Goal: Task Accomplishment & Management: Manage account settings

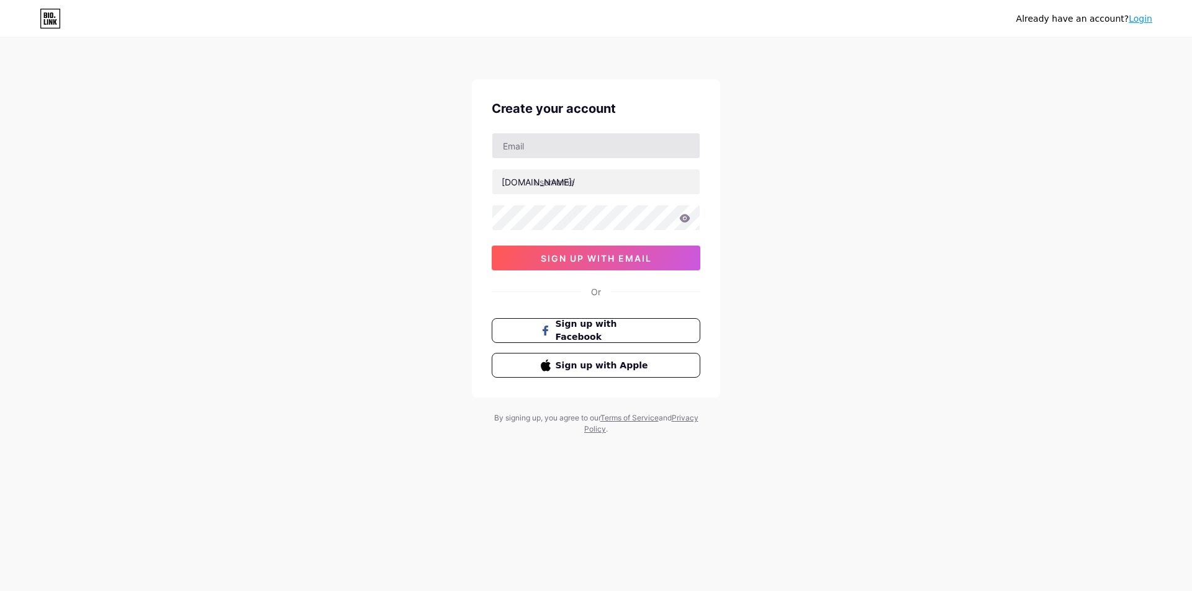
drag, startPoint x: 797, startPoint y: 172, endPoint x: 642, endPoint y: 137, distance: 158.4
click at [794, 171] on div "Already have an account? Login Create your account [DOMAIN_NAME]/ sign up with …" at bounding box center [596, 237] width 1192 height 475
click at [522, 140] on input "text" at bounding box center [595, 145] width 207 height 25
type input "[EMAIL_ADDRESS][DOMAIN_NAME]"
click at [562, 182] on input "text" at bounding box center [595, 181] width 207 height 25
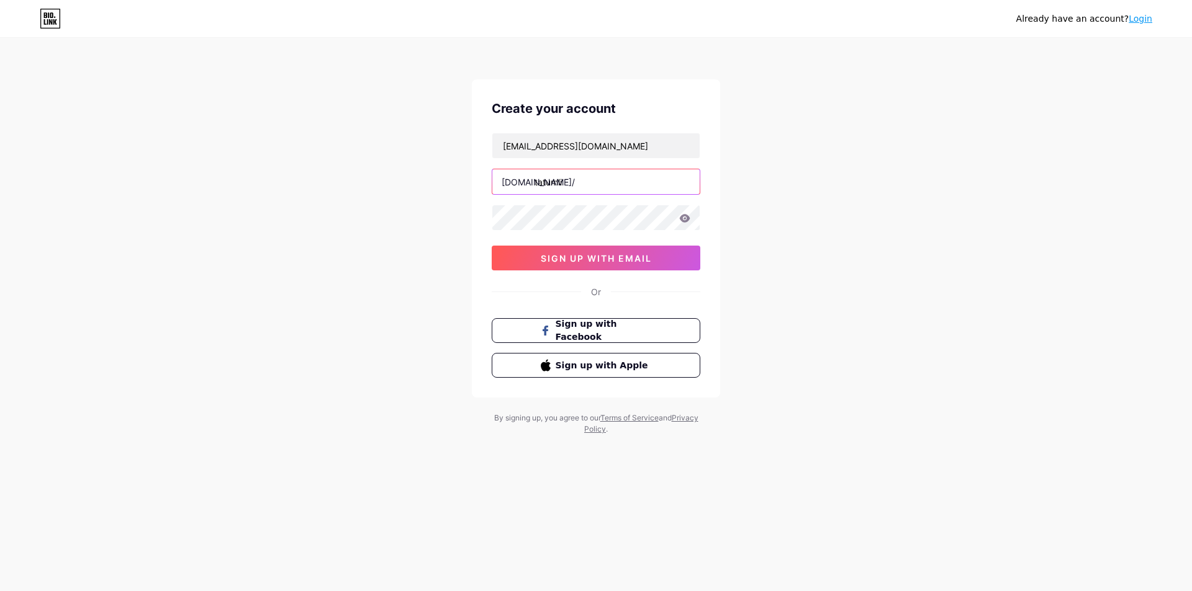
type input "tatumli"
click at [372, 204] on div "Already have an account? Login Create your account [EMAIL_ADDRESS][DOMAIN_NAME]…" at bounding box center [596, 237] width 1192 height 475
click at [542, 264] on button "sign up with email" at bounding box center [596, 258] width 209 height 25
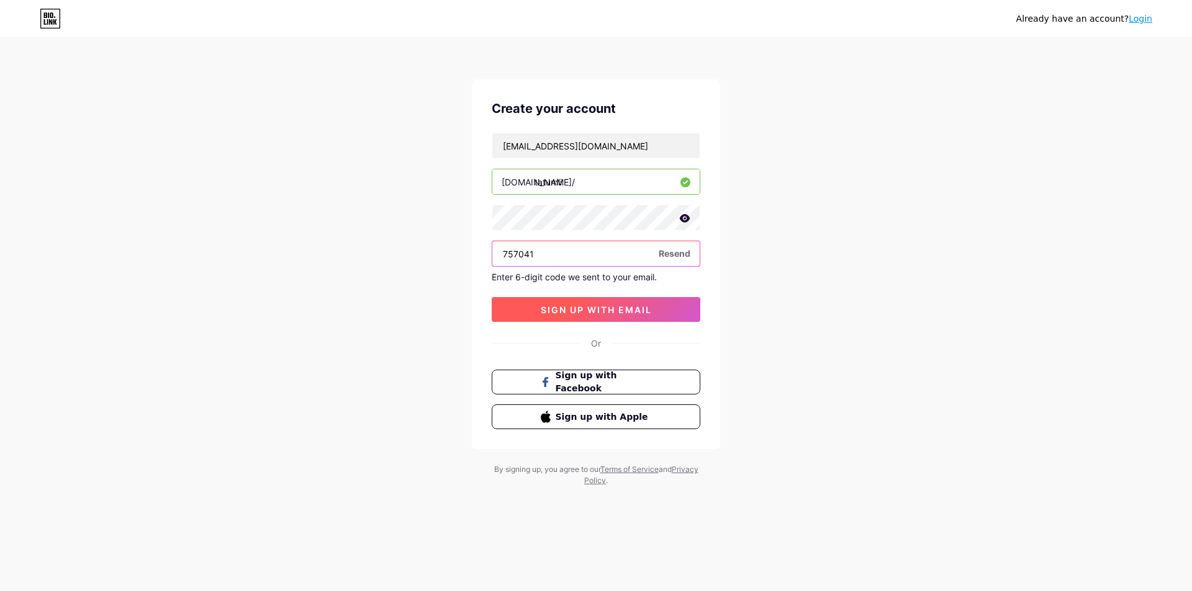
type input "757041"
click at [529, 318] on button "sign up with email" at bounding box center [596, 309] width 209 height 25
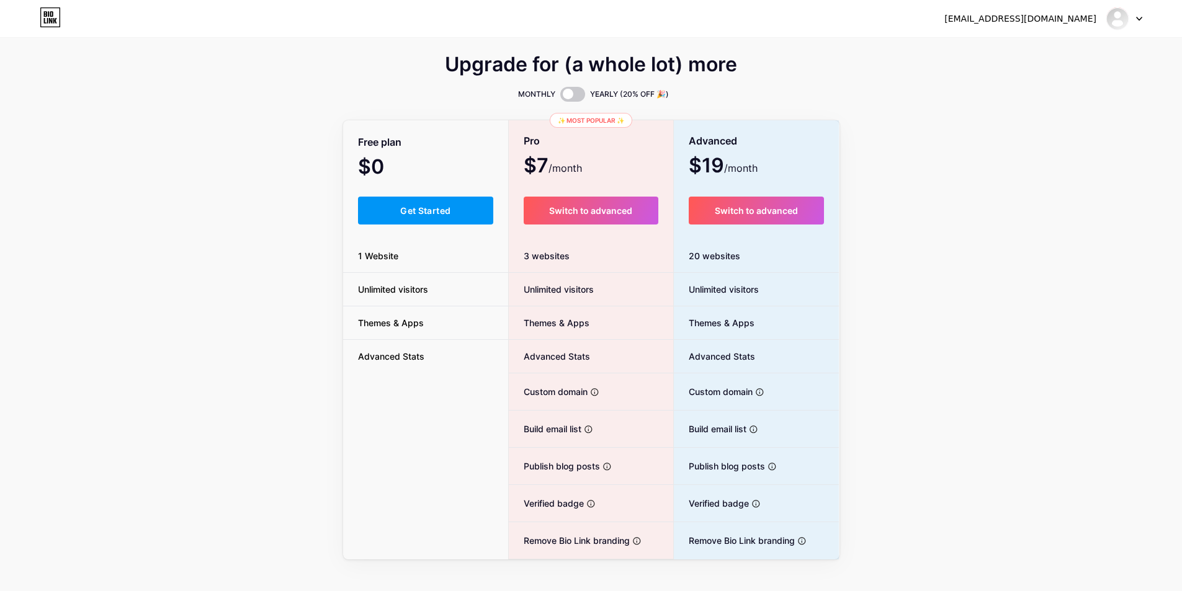
click at [1005, 220] on div "Upgrade for (a whole lot) more MONTHLY YEARLY (20% OFF 🎉) Free plan $0 /month G…" at bounding box center [591, 308] width 1182 height 503
click at [401, 216] on button "Get Started" at bounding box center [426, 211] width 136 height 28
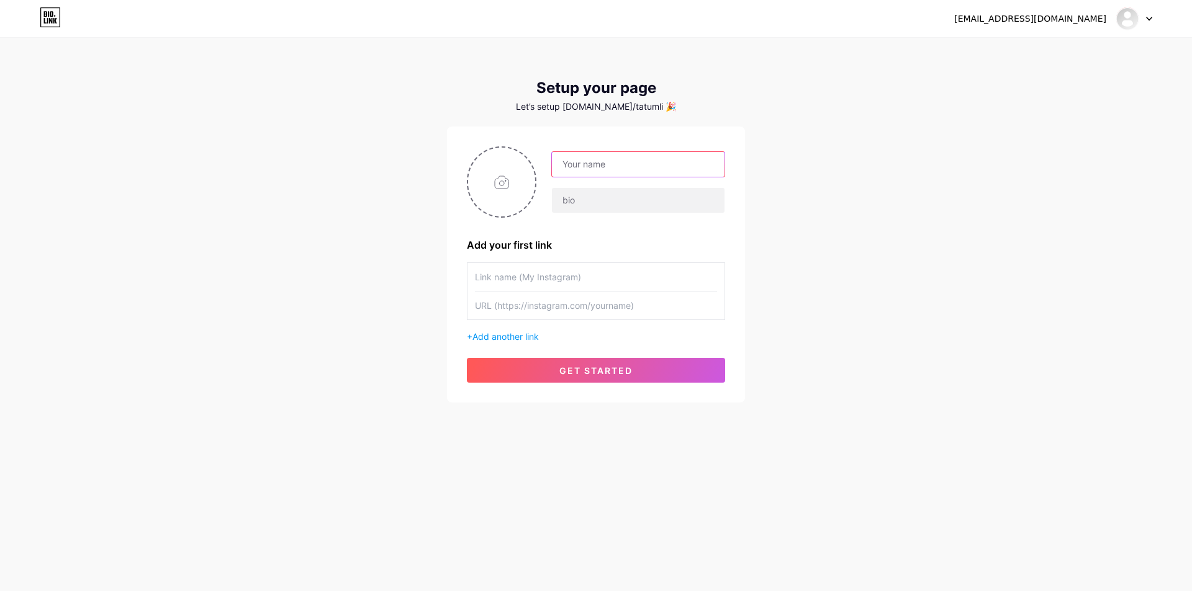
click at [609, 166] on input "text" at bounding box center [638, 164] width 173 height 25
click at [608, 166] on input "tat" at bounding box center [638, 164] width 173 height 25
type input "t"
click at [641, 166] on input "text" at bounding box center [638, 164] width 173 height 25
type input "[PERSON_NAME]"
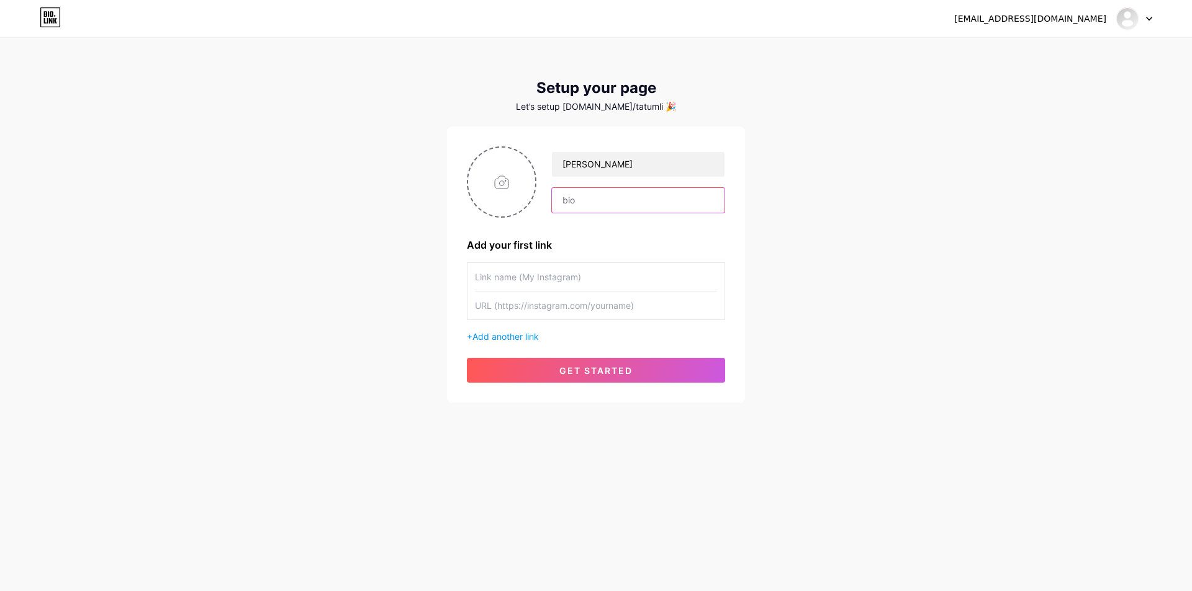
click at [587, 198] on input "text" at bounding box center [638, 200] width 173 height 25
type input "Operations at [GEOGRAPHIC_DATA]"
click at [771, 214] on div "[EMAIL_ADDRESS][DOMAIN_NAME] Dashboard Logout Setup your page Let’s setup [DOMA…" at bounding box center [596, 221] width 1192 height 443
click at [512, 282] on input "text" at bounding box center [596, 277] width 242 height 28
click at [513, 276] on input "text" at bounding box center [596, 277] width 242 height 28
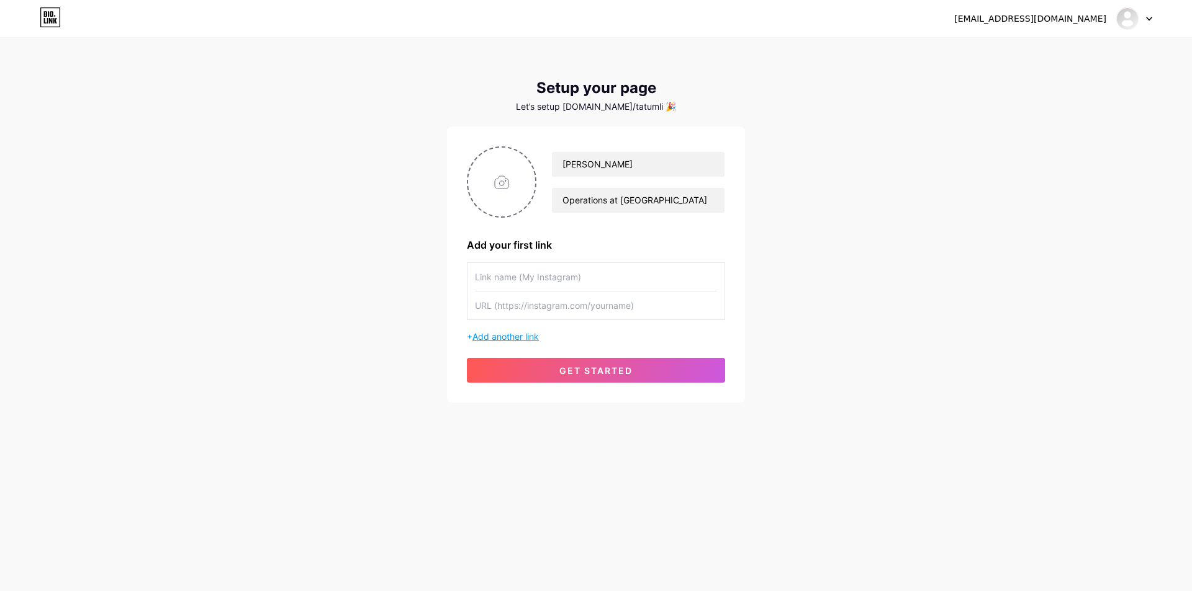
click at [487, 341] on span "Add another link" at bounding box center [505, 336] width 66 height 11
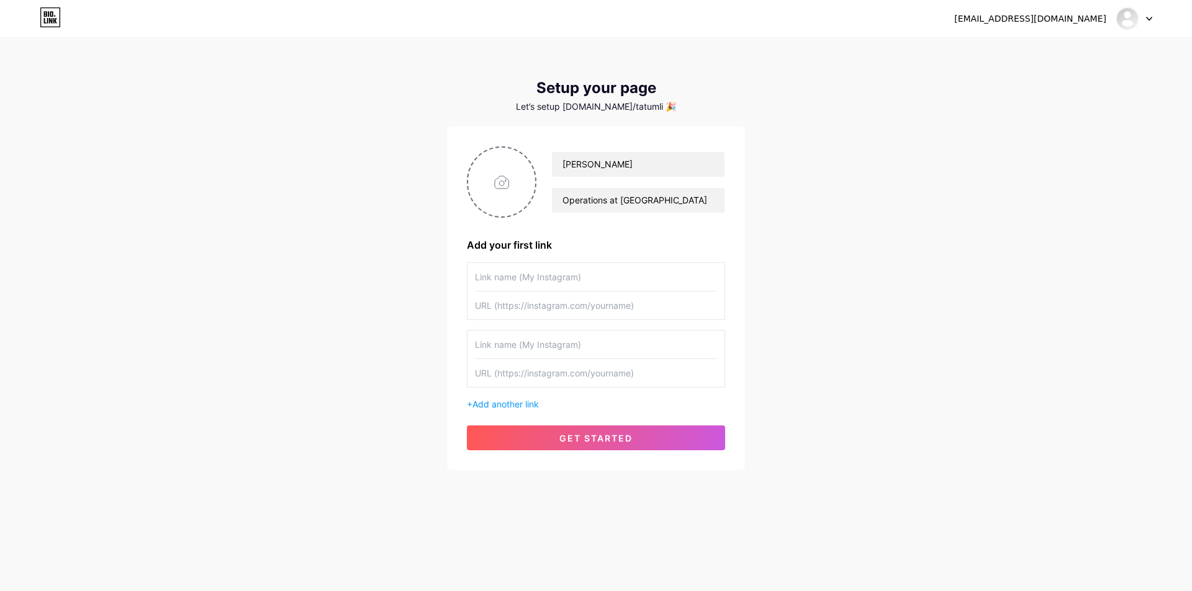
click at [515, 339] on input "text" at bounding box center [596, 345] width 242 height 28
click at [514, 276] on input "text" at bounding box center [596, 277] width 242 height 28
type input "Facebook"
click at [360, 302] on div "[EMAIL_ADDRESS][DOMAIN_NAME] Dashboard Logout Setup your page Let’s setup [DOMA…" at bounding box center [596, 255] width 1192 height 510
click at [515, 284] on input "Facebook" at bounding box center [596, 277] width 242 height 28
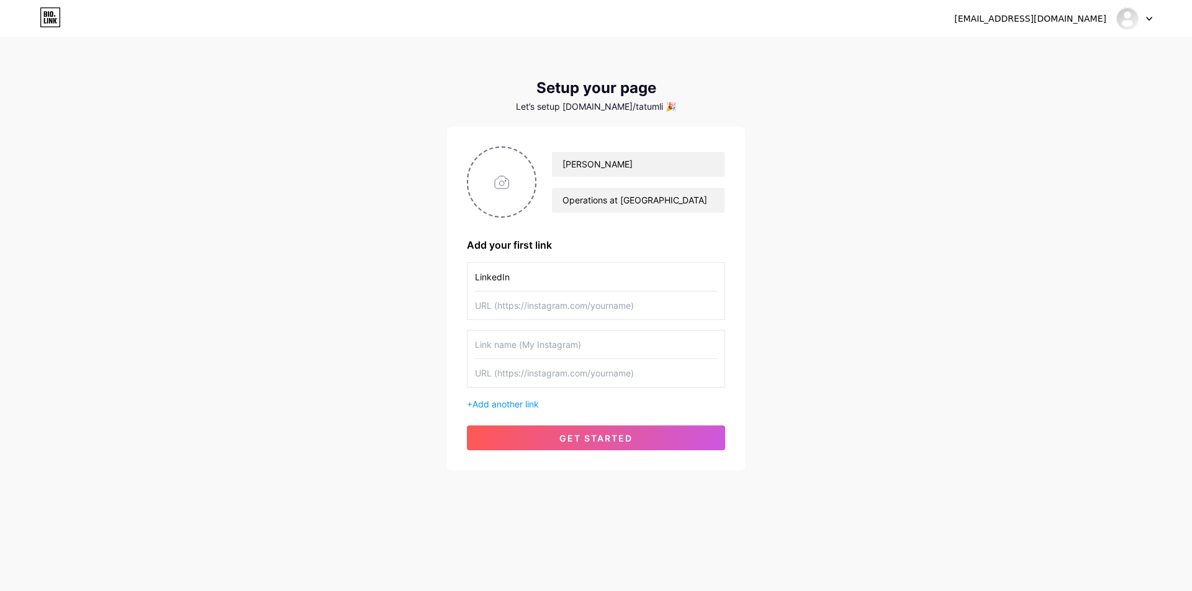
type input "LinkedIn"
click at [508, 299] on input "text" at bounding box center [596, 306] width 242 height 28
click at [327, 227] on div "[EMAIL_ADDRESS][DOMAIN_NAME] Dashboard Logout Setup your page Let’s setup [DOMA…" at bounding box center [596, 255] width 1192 height 510
click at [497, 344] on input "text" at bounding box center [596, 345] width 242 height 28
type input "Email"
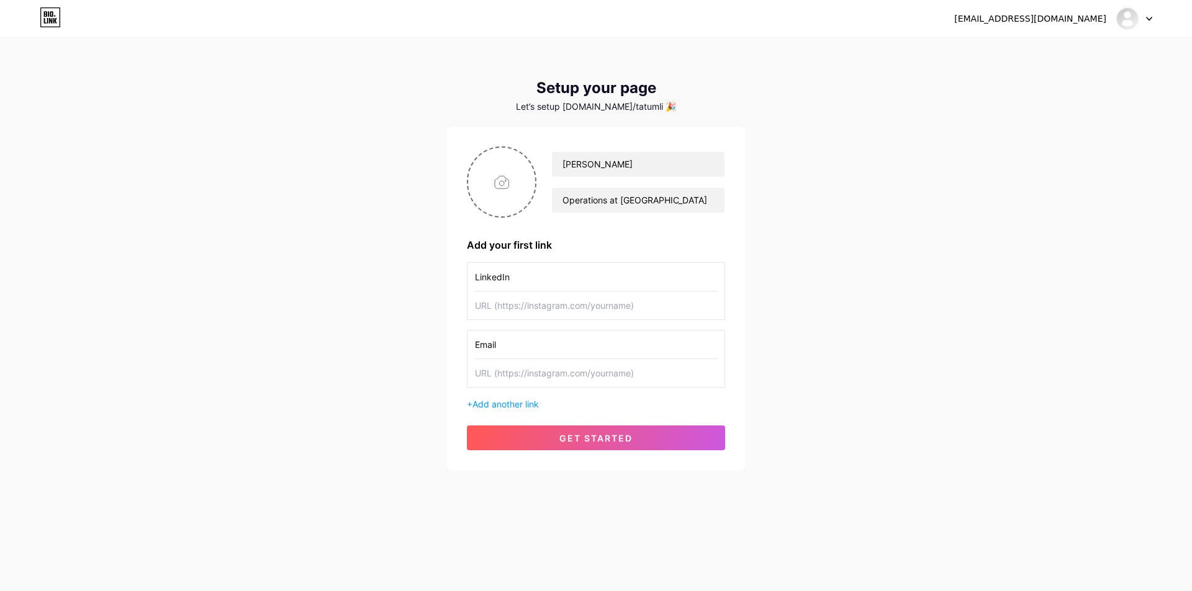
click at [514, 374] on input "text" at bounding box center [596, 373] width 242 height 28
type input "[EMAIL_ADDRESS][DOMAIN_NAME]"
type input "[PERSON_NAME][EMAIL_ADDRESS][DOMAIN_NAME]"
click at [363, 326] on div "[EMAIL_ADDRESS][DOMAIN_NAME] Dashboard Logout Setup your page Let’s setup [DOMA…" at bounding box center [596, 255] width 1192 height 510
click at [292, 304] on div "[EMAIL_ADDRESS][DOMAIN_NAME] Dashboard Logout Setup your page Let’s setup [DOMA…" at bounding box center [596, 255] width 1192 height 510
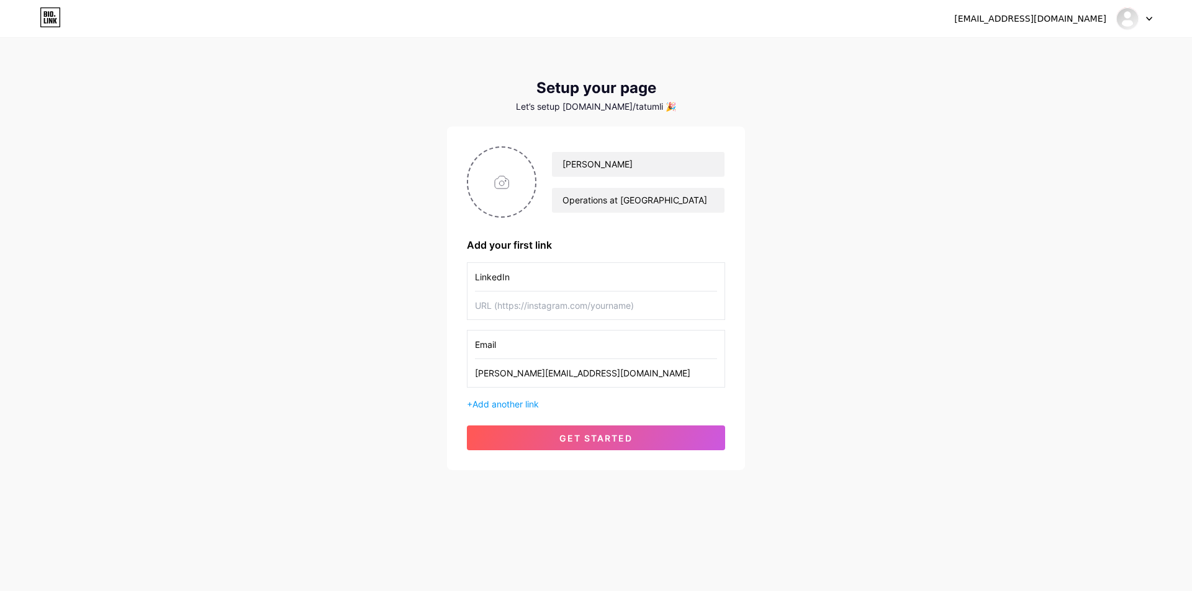
click at [365, 335] on div "[EMAIL_ADDRESS][DOMAIN_NAME] Dashboard Logout Setup your page Let’s setup [DOMA…" at bounding box center [596, 255] width 1192 height 510
click at [350, 325] on div "[EMAIL_ADDRESS][DOMAIN_NAME] Dashboard Logout Setup your page Let’s setup [DOMA…" at bounding box center [596, 255] width 1192 height 510
click at [511, 304] on input "text" at bounding box center [596, 306] width 242 height 28
paste input "[URL][DOMAIN_NAME][PERSON_NAME]"
type input "[URL][DOMAIN_NAME][PERSON_NAME]"
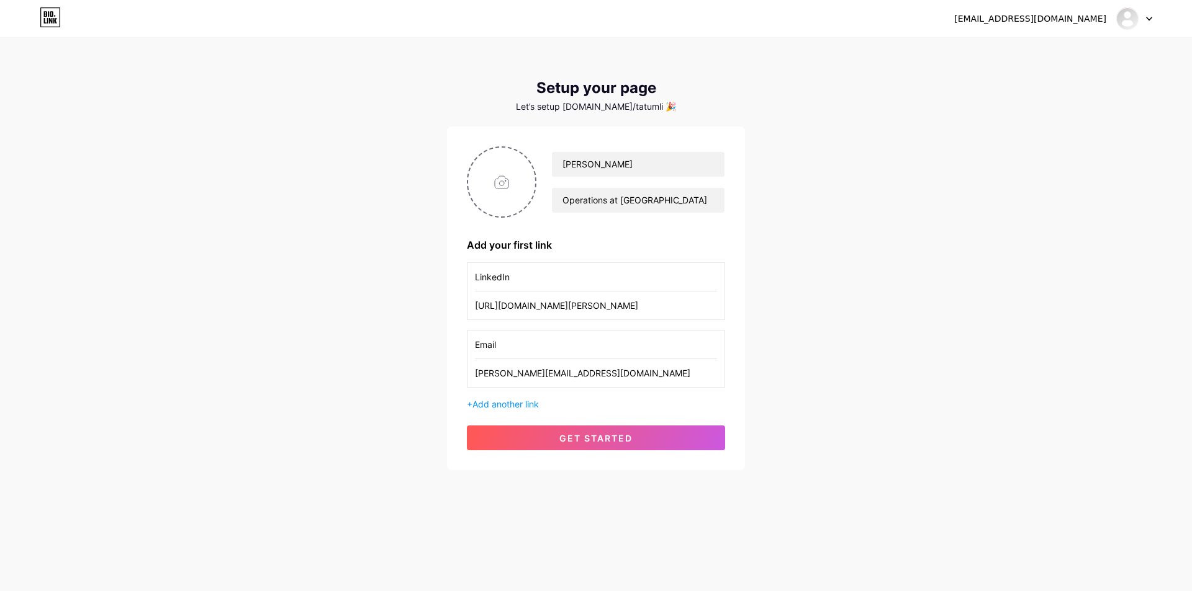
click at [345, 323] on div "[EMAIL_ADDRESS][DOMAIN_NAME] Dashboard Logout Setup your page Let’s setup [DOMA…" at bounding box center [596, 255] width 1192 height 510
click at [603, 440] on span "get started" at bounding box center [595, 438] width 73 height 11
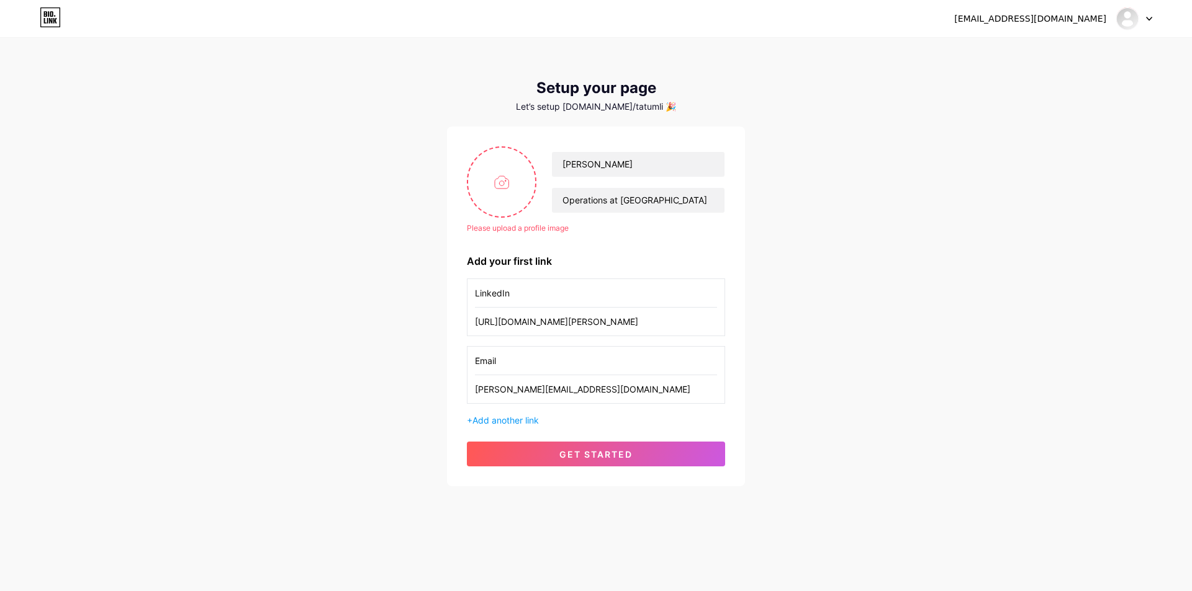
click at [313, 161] on div "[EMAIL_ADDRESS][DOMAIN_NAME] Dashboard Logout Setup your page Let’s setup [DOMA…" at bounding box center [596, 263] width 1192 height 526
click at [317, 213] on div "[EMAIL_ADDRESS][DOMAIN_NAME] Dashboard Logout Setup your page Let’s setup [DOMA…" at bounding box center [596, 263] width 1192 height 526
click at [510, 176] on input "file" at bounding box center [501, 182] width 67 height 69
type input "C:\fakepath\novada.PNG"
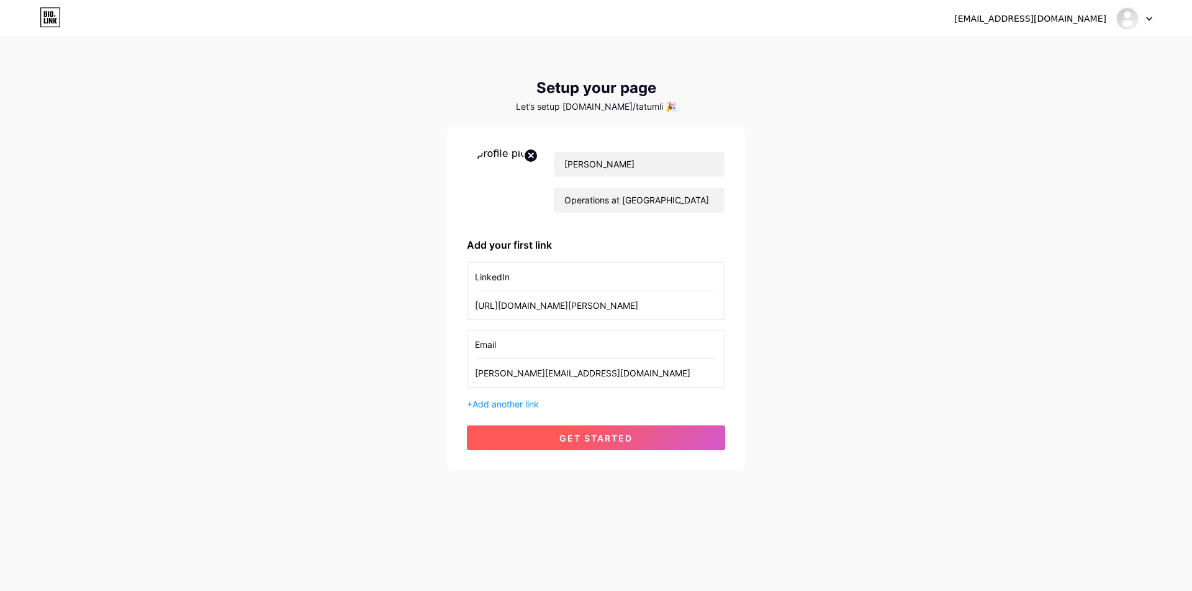
click at [603, 444] on button "get started" at bounding box center [596, 438] width 258 height 25
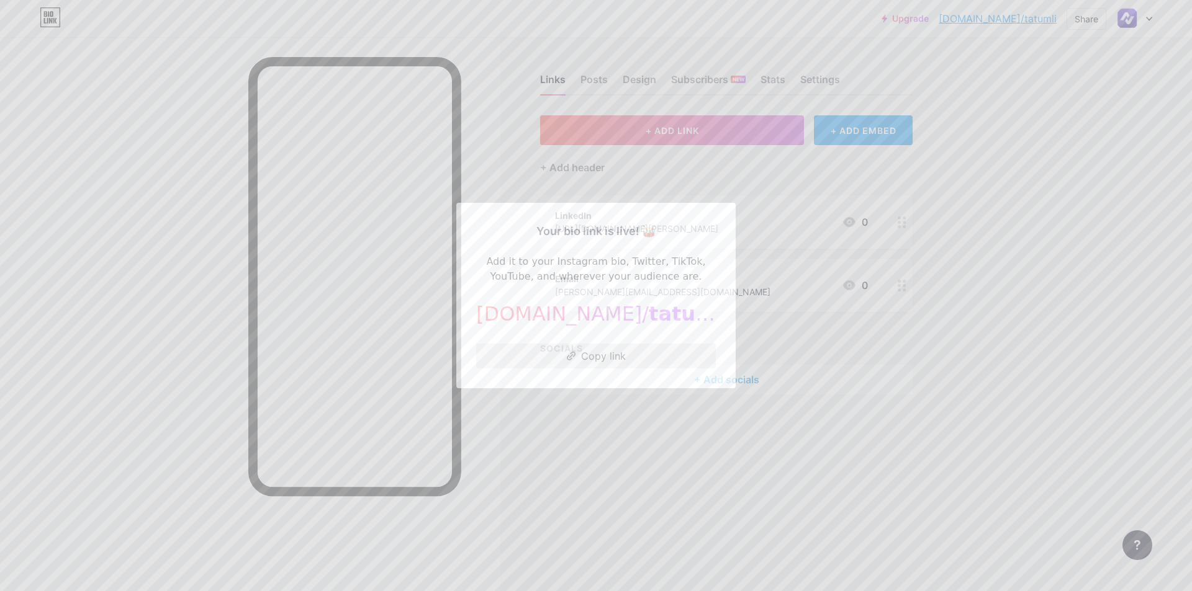
click at [577, 358] on button "Copy link" at bounding box center [596, 356] width 240 height 25
click at [176, 312] on div at bounding box center [596, 295] width 1192 height 591
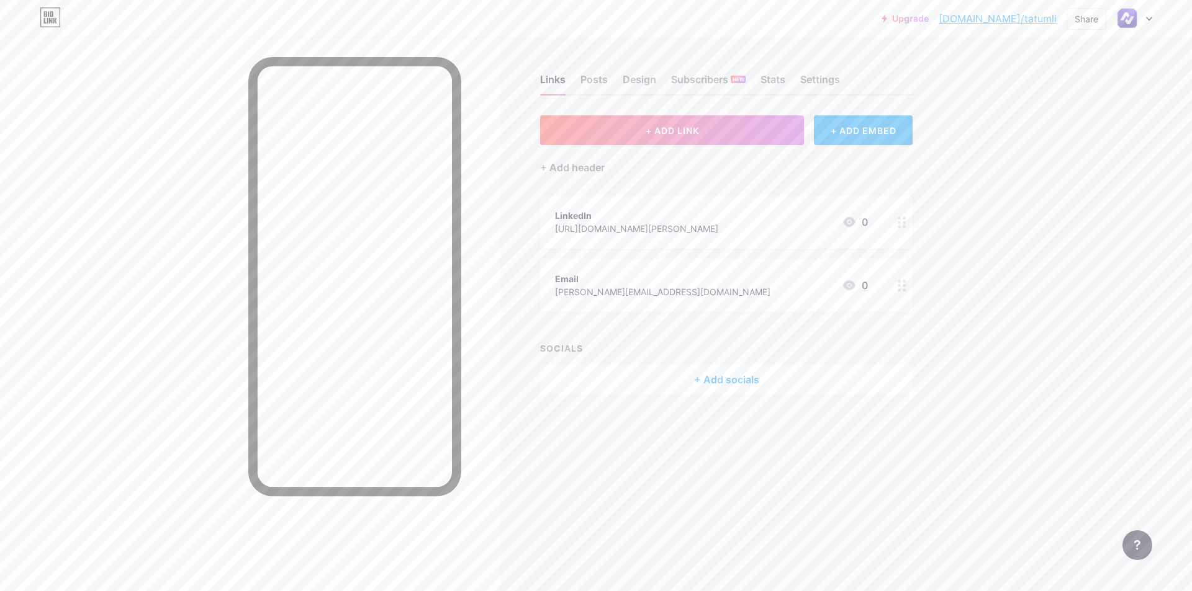
click at [182, 272] on div at bounding box center [250, 332] width 500 height 591
click at [634, 76] on div "Design" at bounding box center [640, 83] width 34 height 22
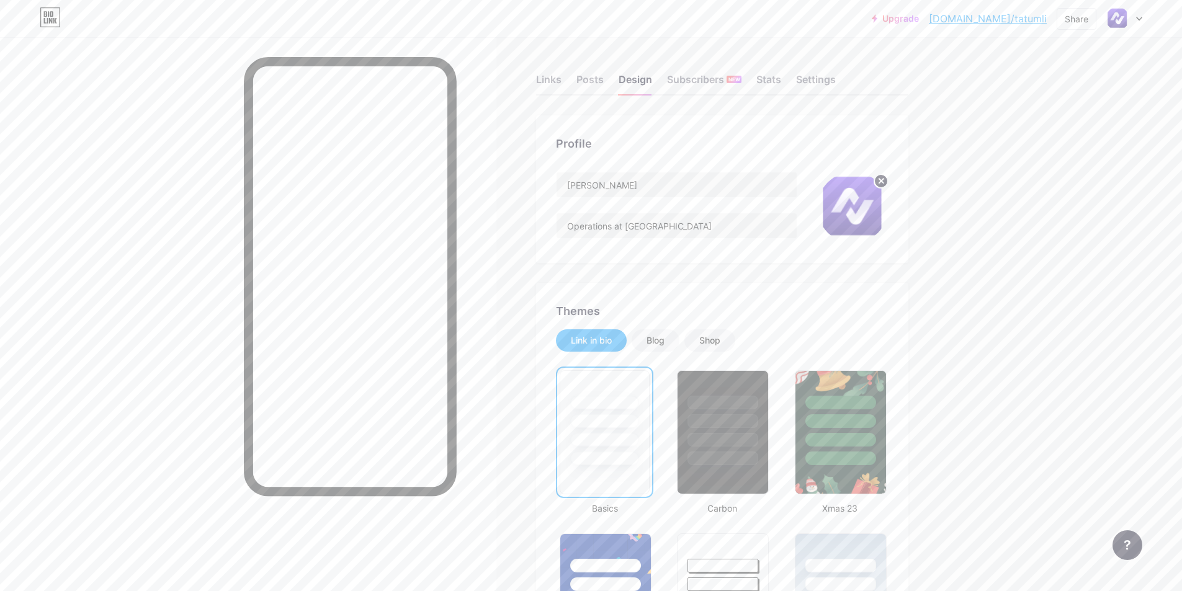
click at [883, 183] on circle at bounding box center [882, 181] width 14 height 14
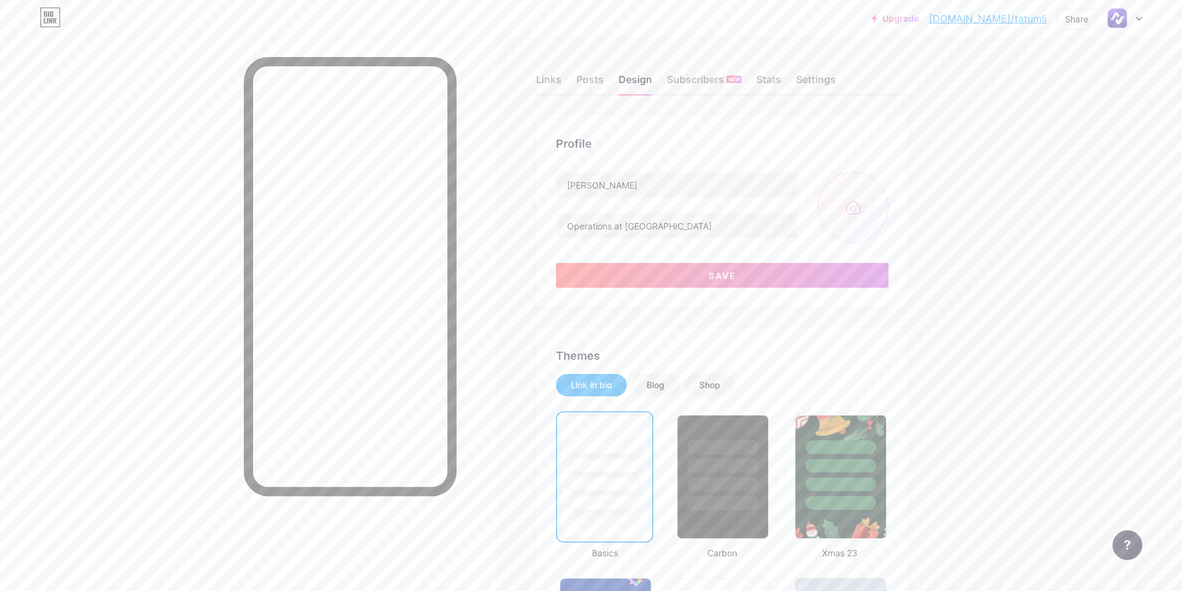
click at [859, 206] on icon at bounding box center [853, 207] width 15 height 15
click at [856, 210] on icon at bounding box center [853, 207] width 15 height 15
click at [860, 211] on icon at bounding box center [854, 208] width 14 height 12
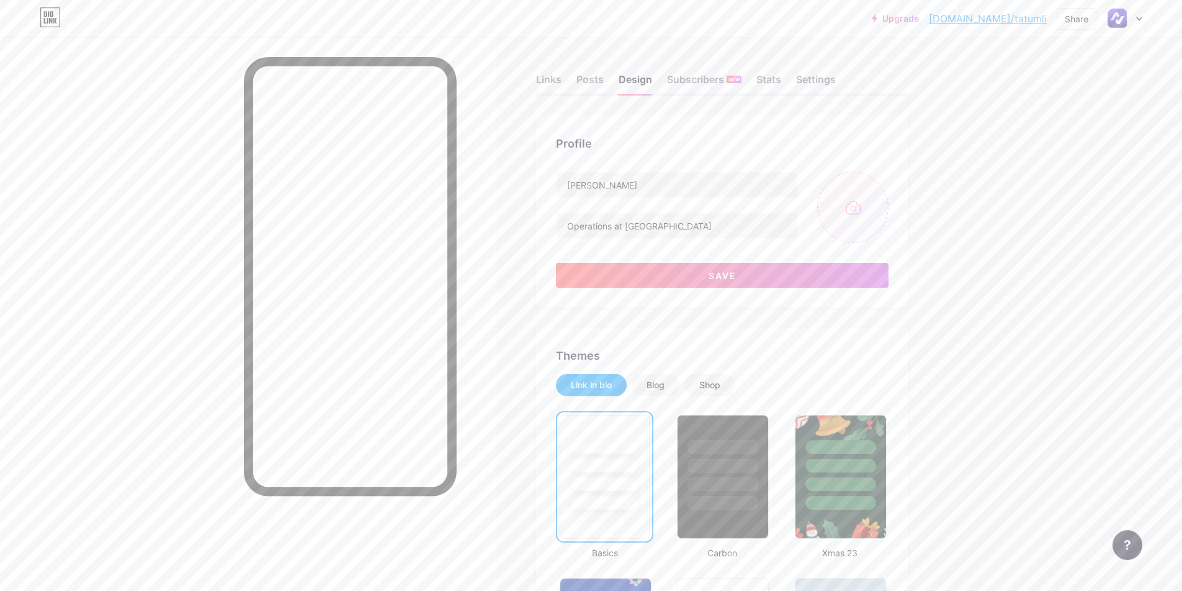
click at [844, 206] on input "file" at bounding box center [852, 207] width 71 height 71
type input "C:\fakepath\novada.PNG"
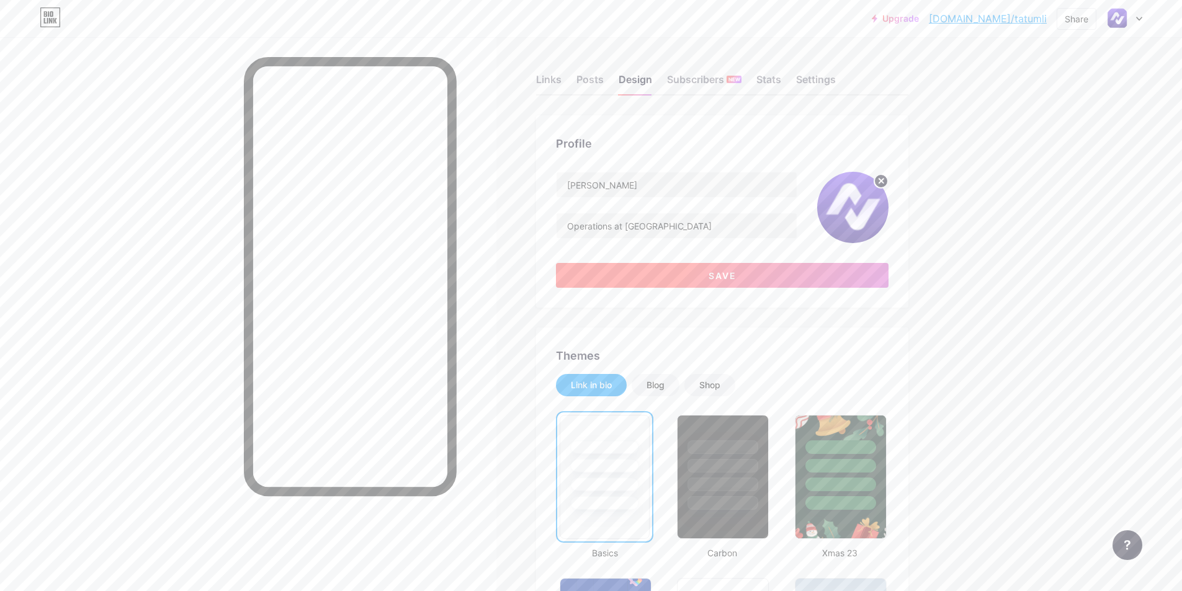
click at [683, 279] on button "Save" at bounding box center [722, 275] width 333 height 25
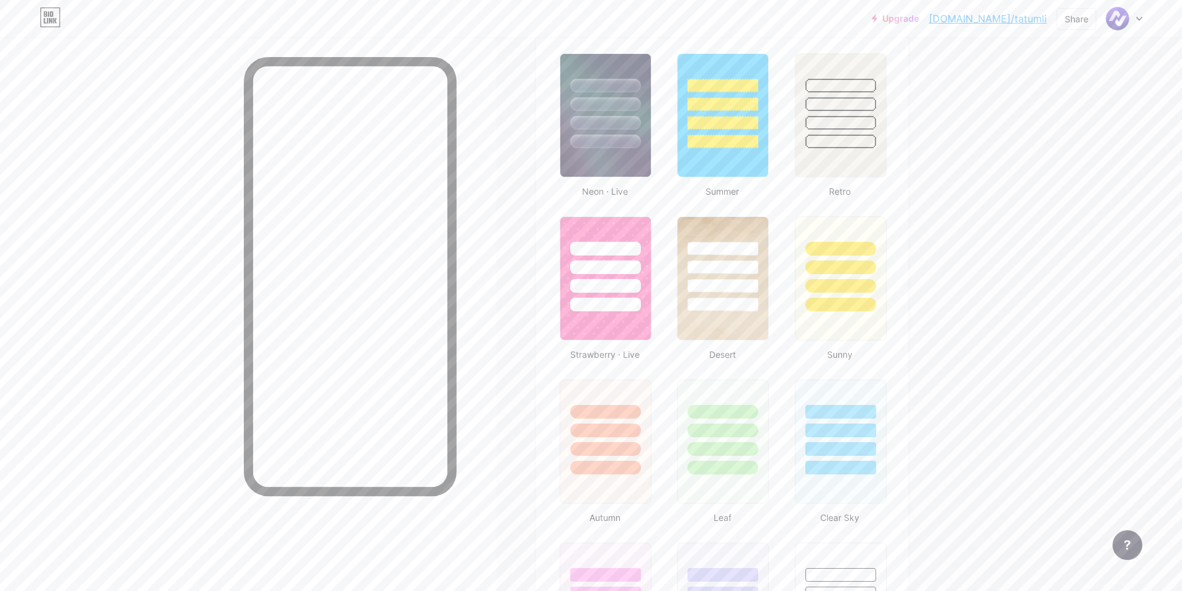
scroll to position [931, 0]
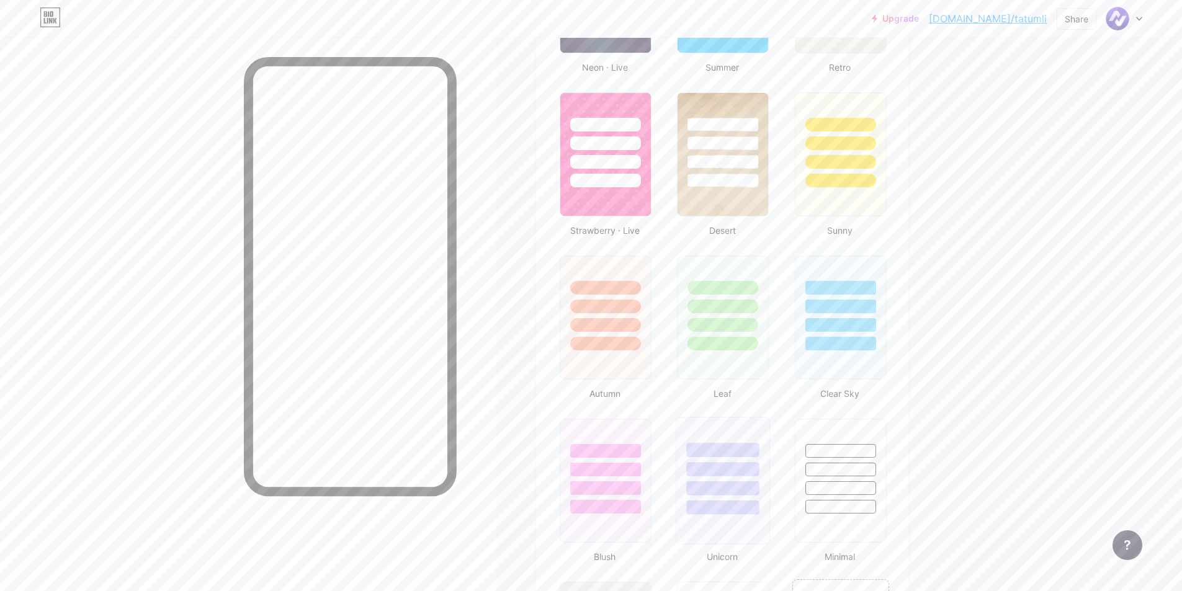
click at [725, 460] on div at bounding box center [723, 466] width 93 height 97
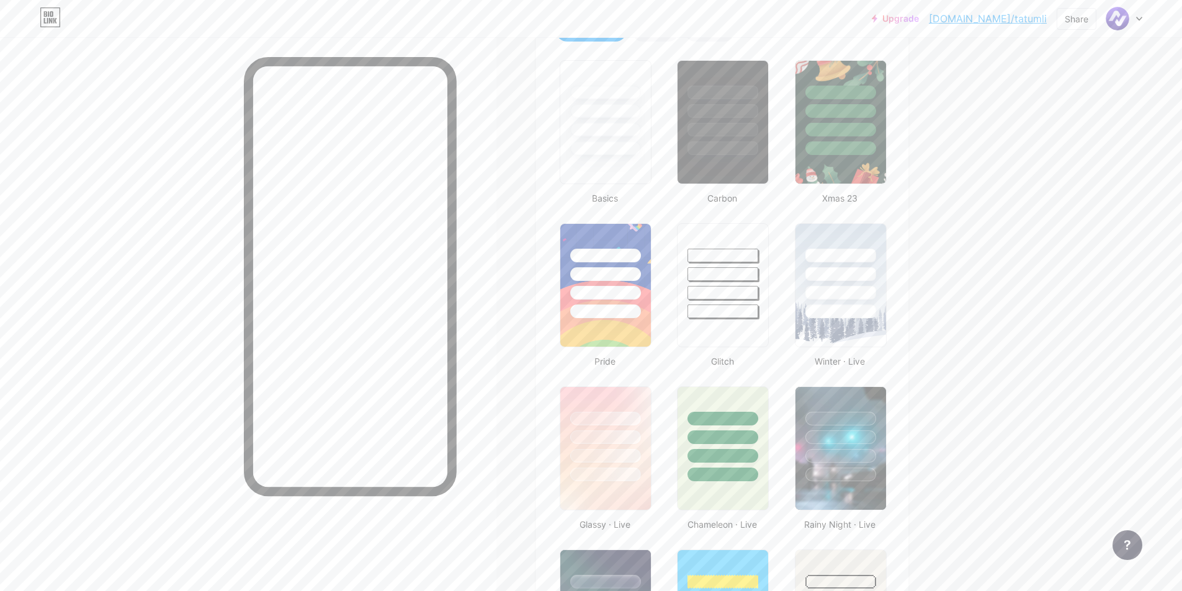
scroll to position [0, 0]
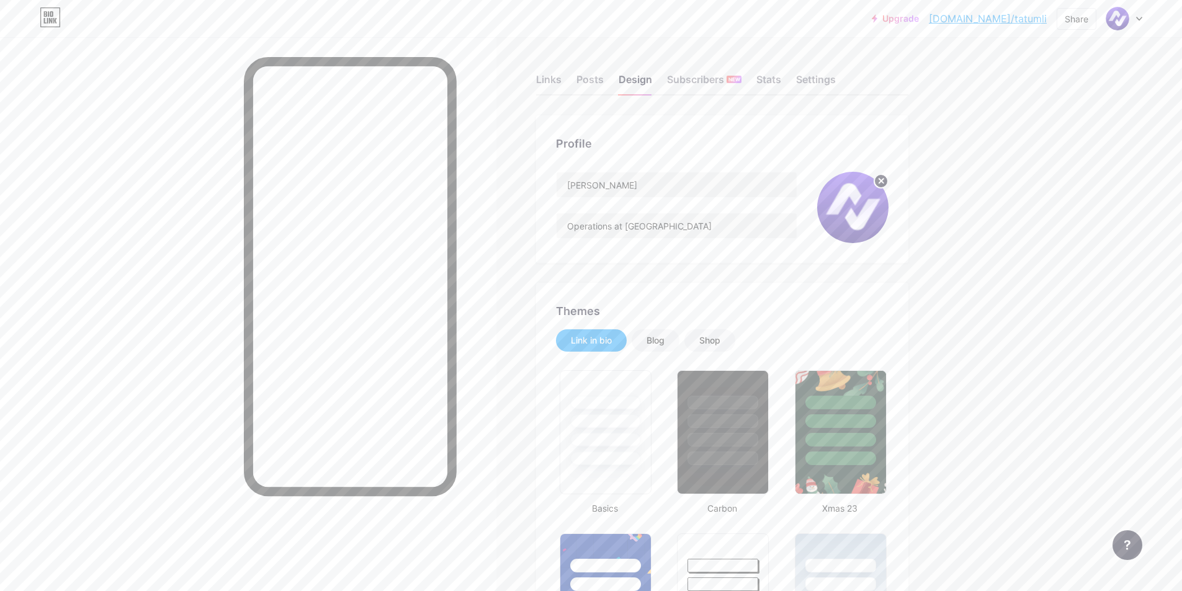
click at [1074, 23] on div "Share" at bounding box center [1077, 18] width 24 height 13
click at [988, 93] on div "Get my QR code" at bounding box center [990, 93] width 78 height 15
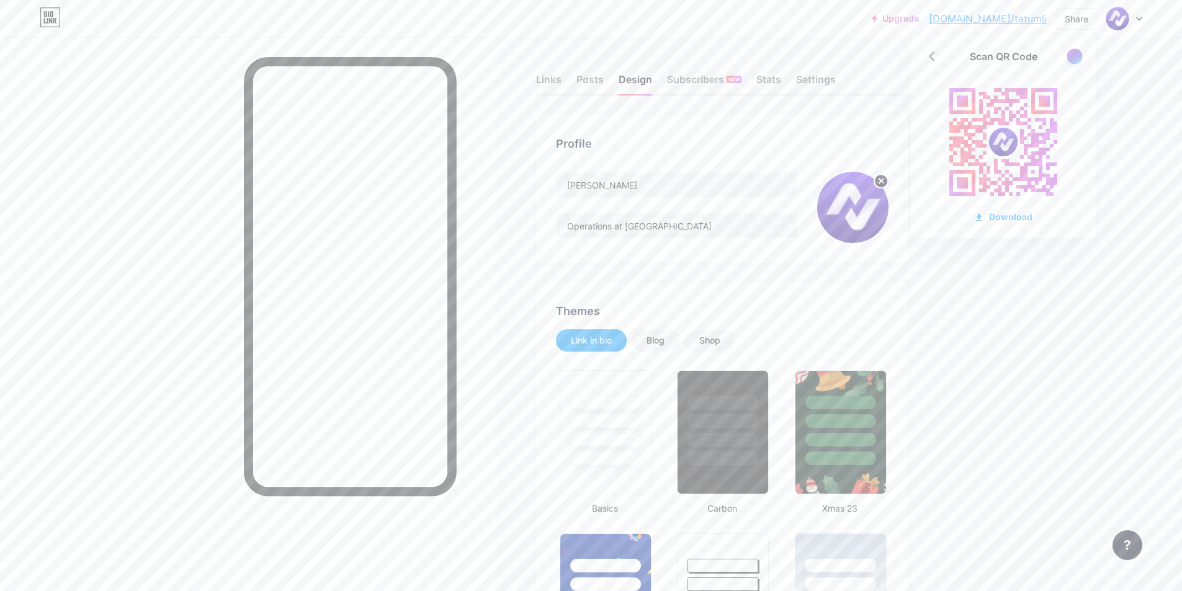
click at [1077, 52] on div at bounding box center [1075, 56] width 16 height 16
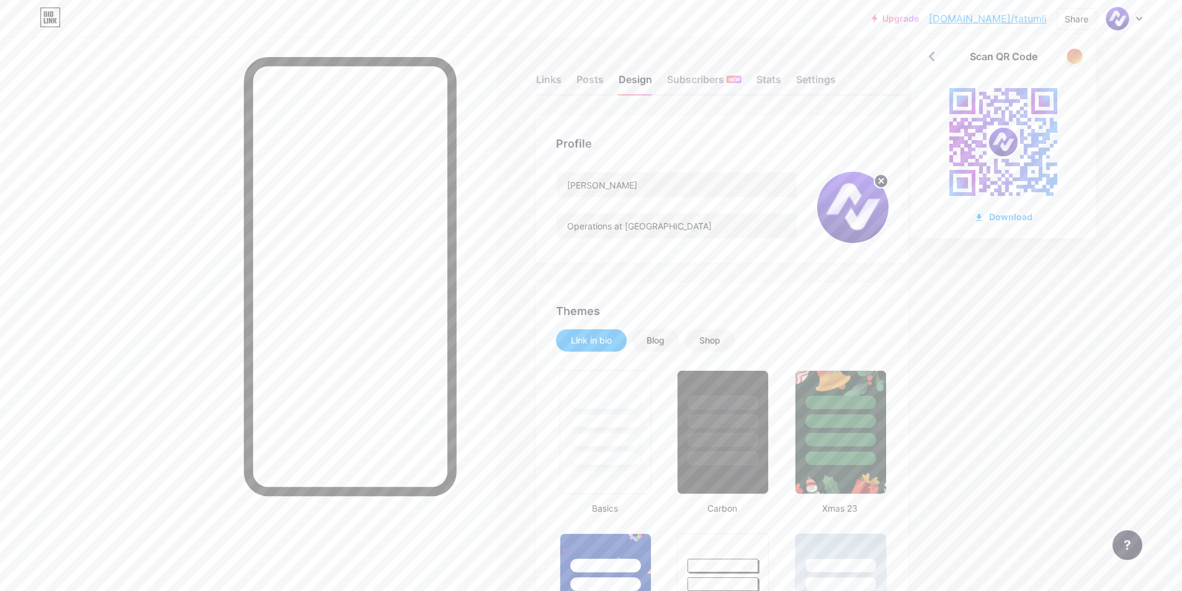
click at [1077, 52] on div at bounding box center [1075, 56] width 16 height 16
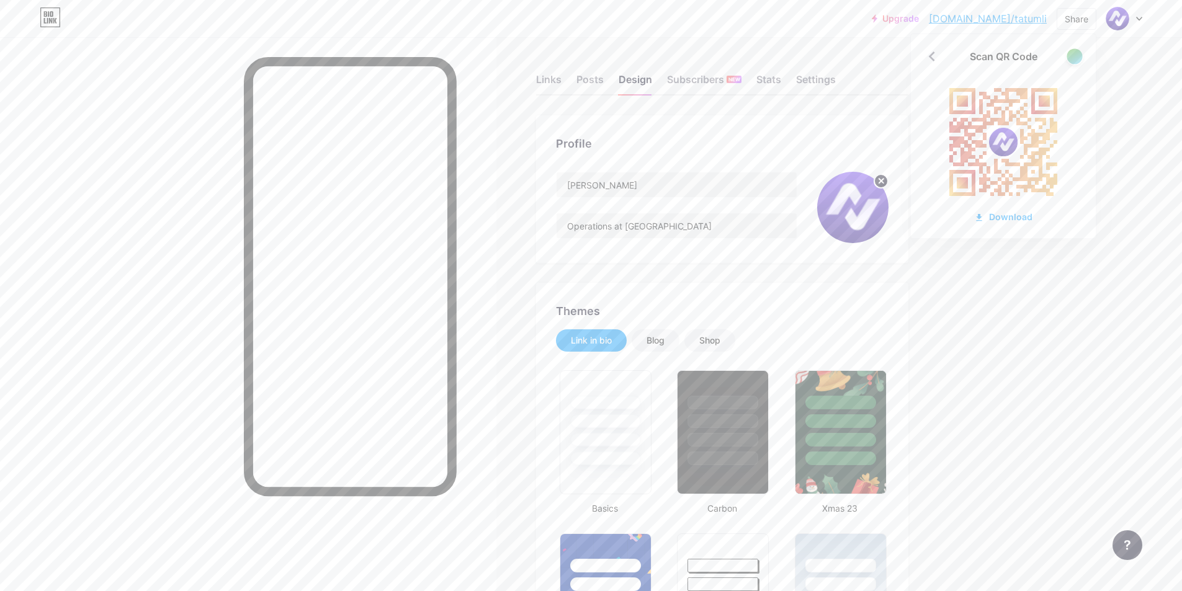
click at [1077, 52] on div at bounding box center [1075, 56] width 16 height 16
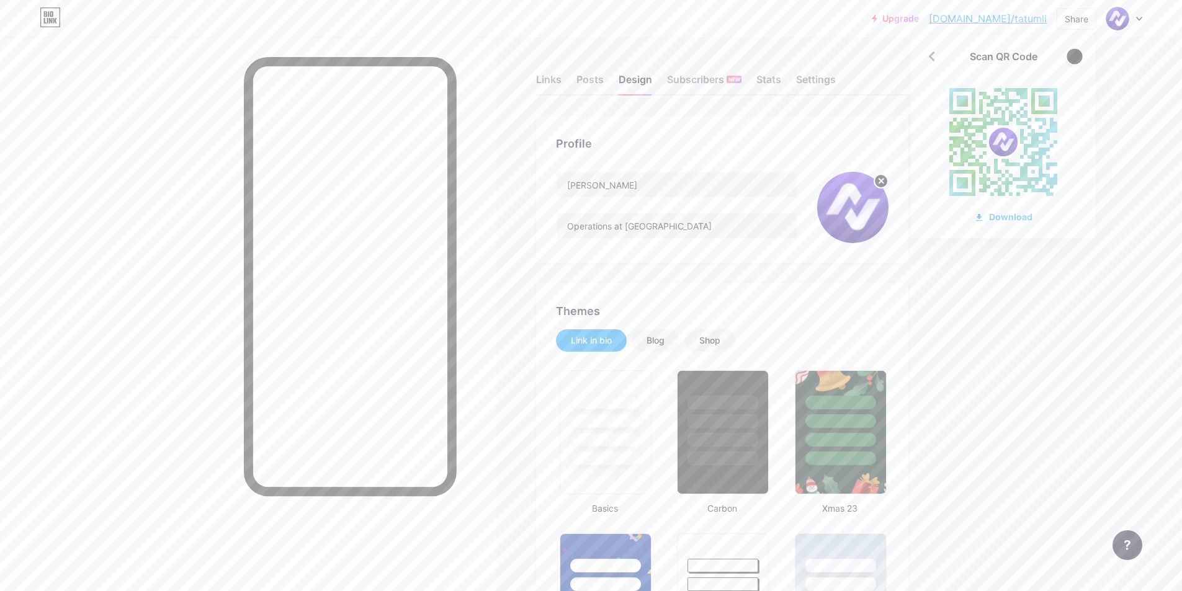
click at [1077, 52] on div at bounding box center [1075, 56] width 16 height 16
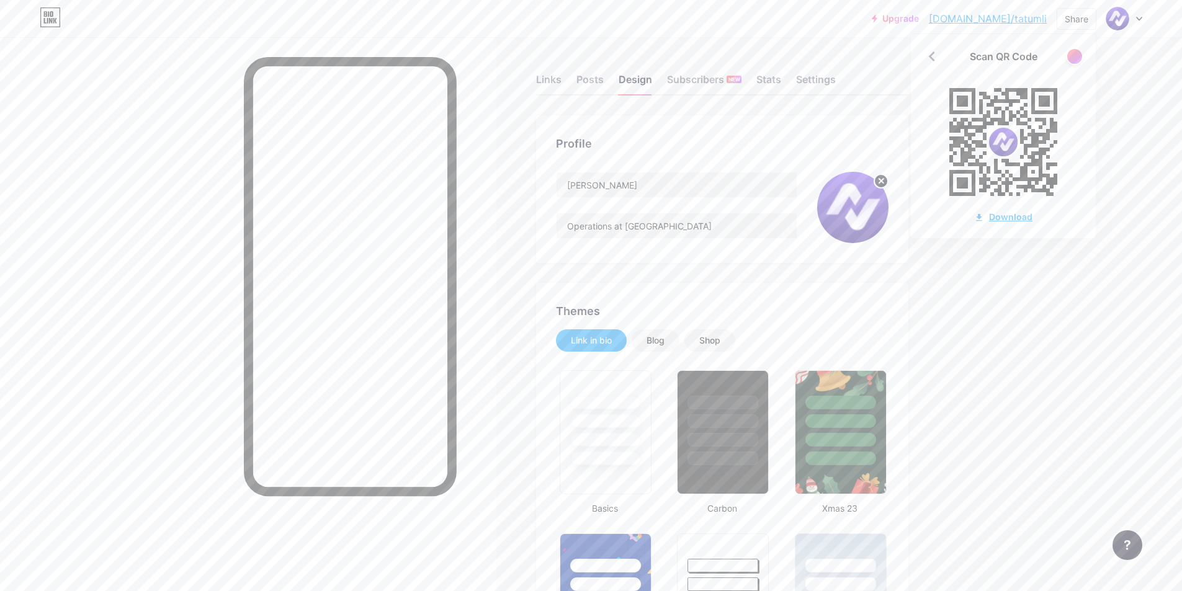
click at [1007, 216] on div "Download" at bounding box center [1003, 216] width 58 height 13
